Goal: Information Seeking & Learning: Learn about a topic

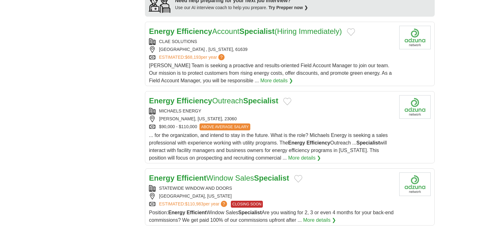
scroll to position [577, 0]
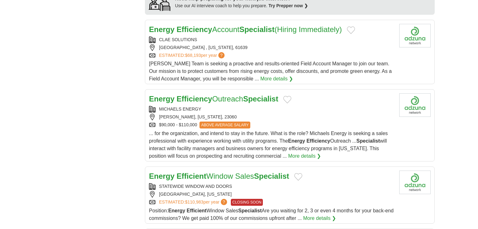
click at [227, 94] on link "Energy Efficiency Outreach Specialist" at bounding box center [213, 98] width 129 height 8
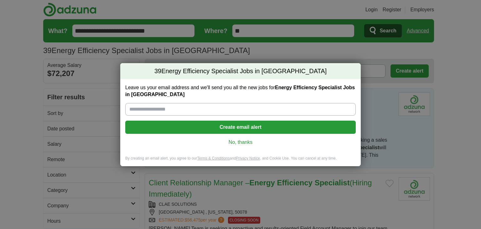
click at [242, 139] on link "No, thanks" at bounding box center [240, 142] width 221 height 7
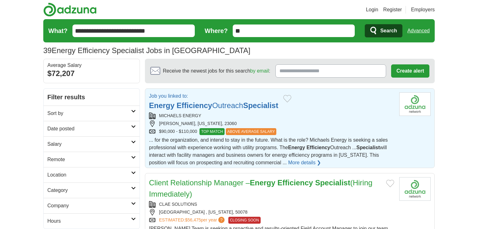
click at [219, 104] on link "Energy Efficiency Outreach Specialist" at bounding box center [213, 105] width 129 height 8
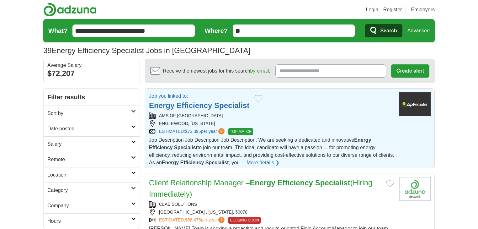
click at [208, 104] on strong "Efficiency" at bounding box center [193, 105] width 35 height 8
